Goal: Task Accomplishment & Management: Use online tool/utility

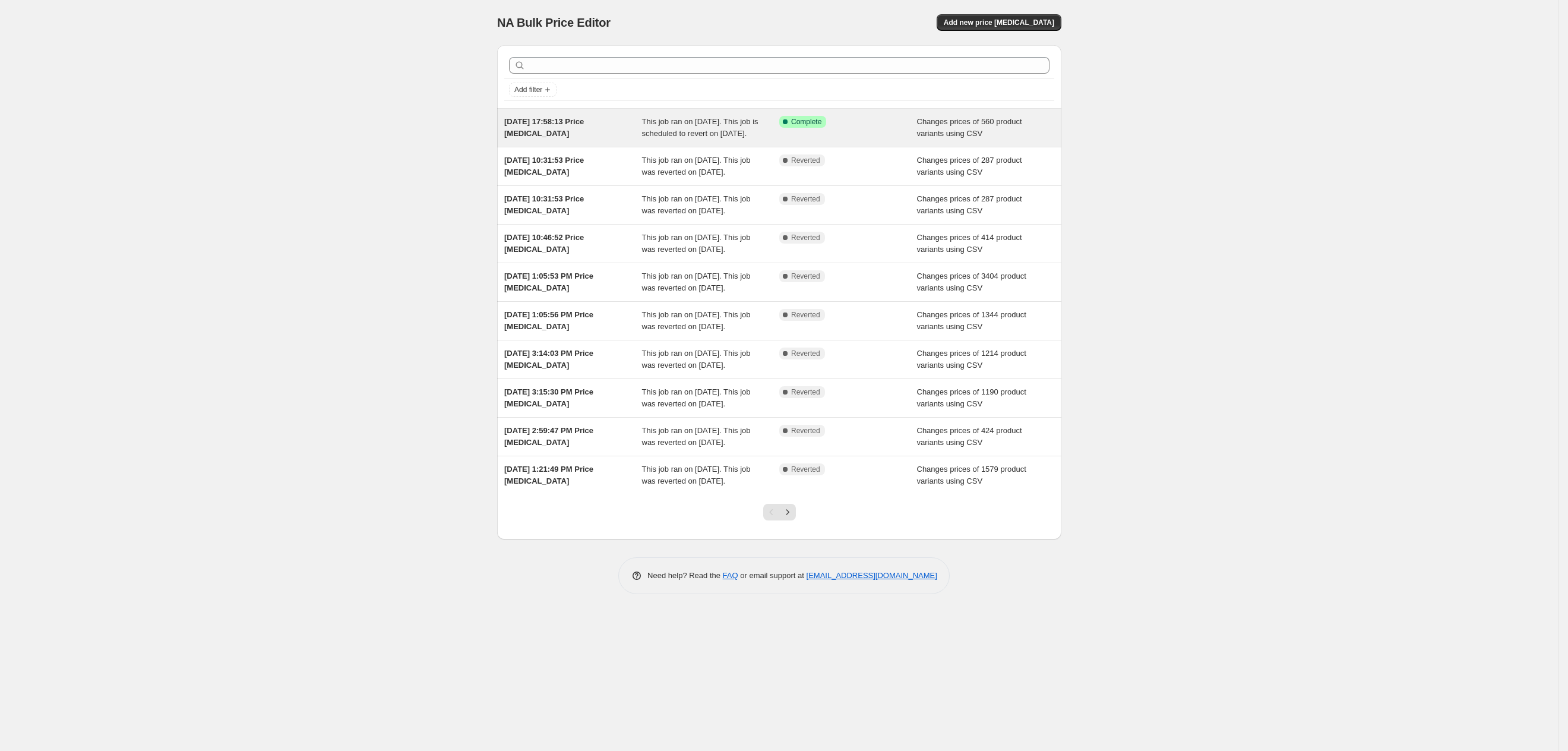
click at [611, 139] on div "[DATE] 17:58:13 Price [MEDICAL_DATA]" at bounding box center [573, 127] width 138 height 24
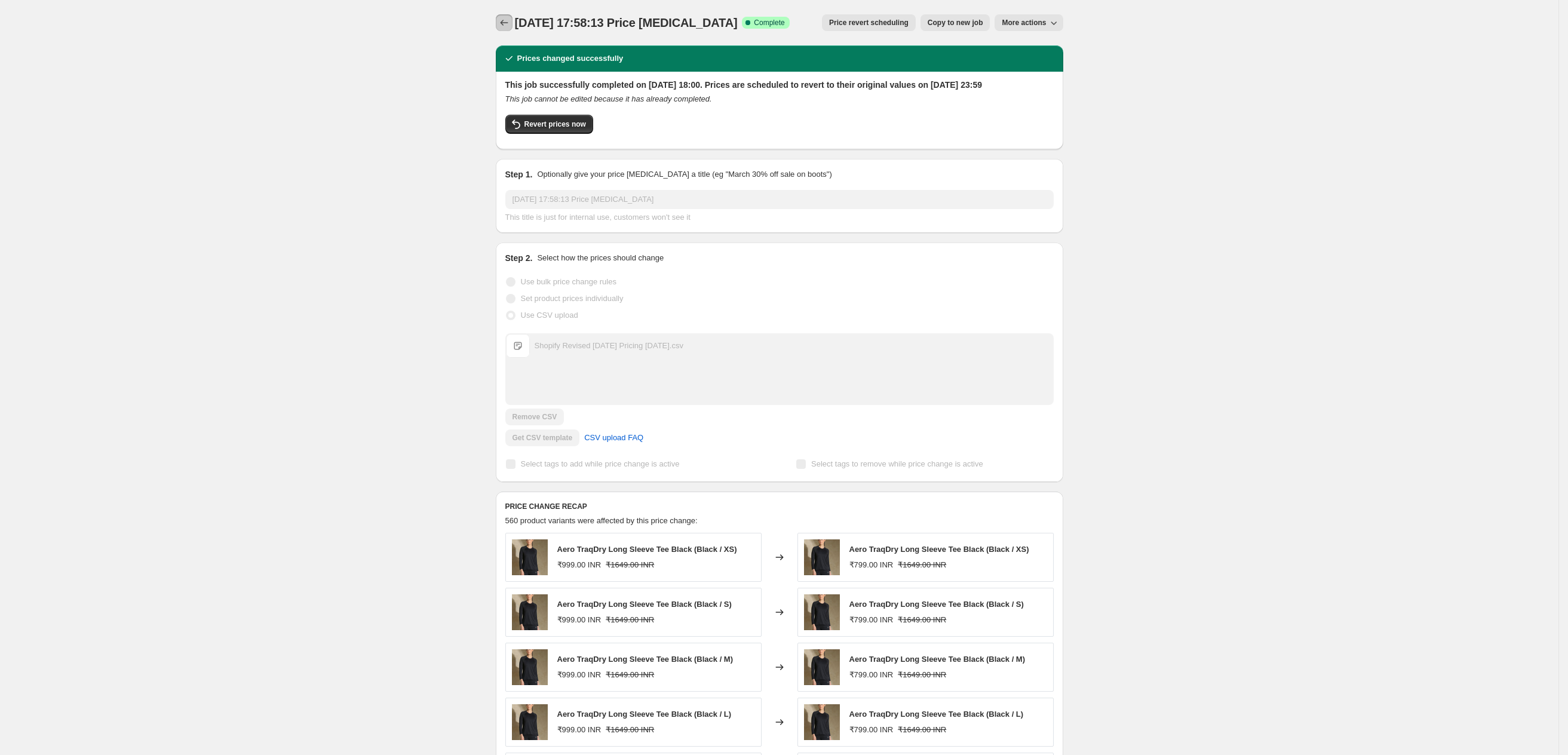
click at [510, 25] on icon "Price change jobs" at bounding box center [504, 23] width 12 height 12
